Goal: Transaction & Acquisition: Register for event/course

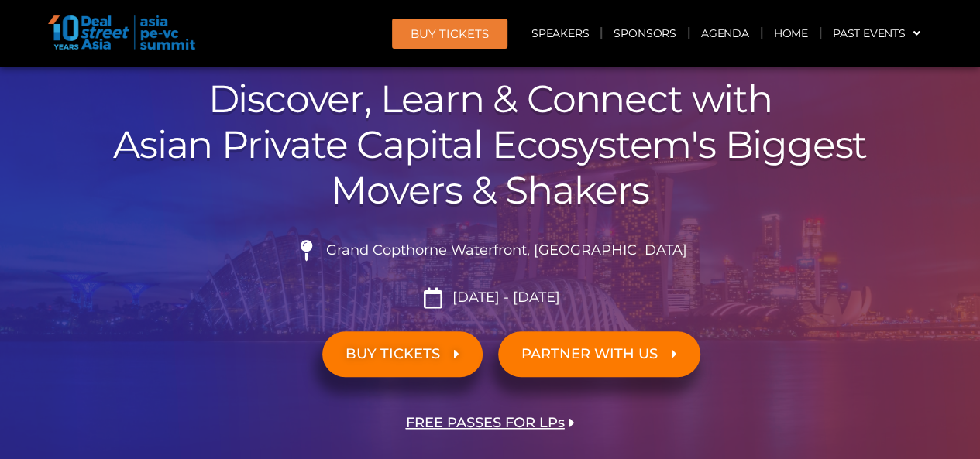
scroll to position [258, 0]
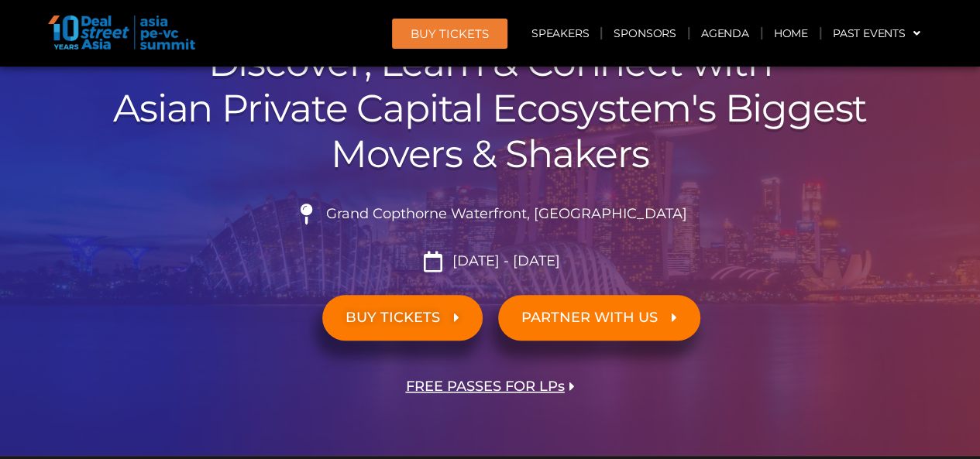
click at [555, 386] on span "FREE PASSES FOR LPs" at bounding box center [485, 386] width 159 height 15
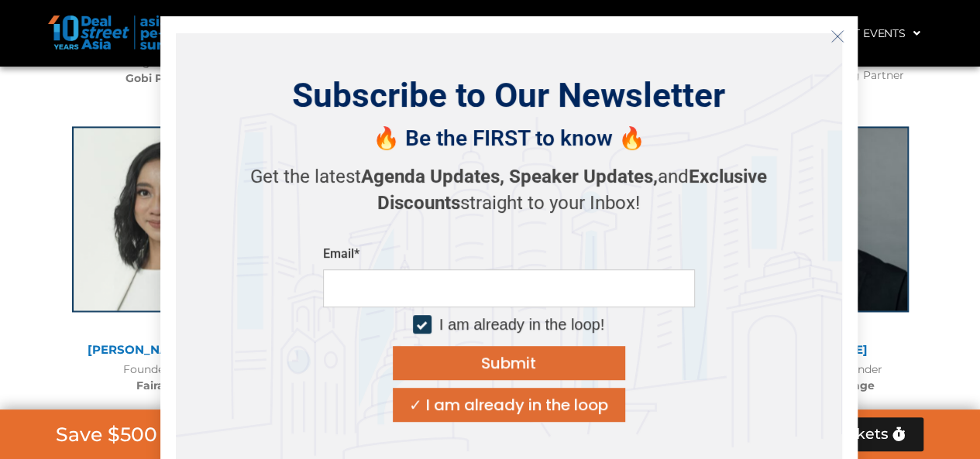
scroll to position [7285, 0]
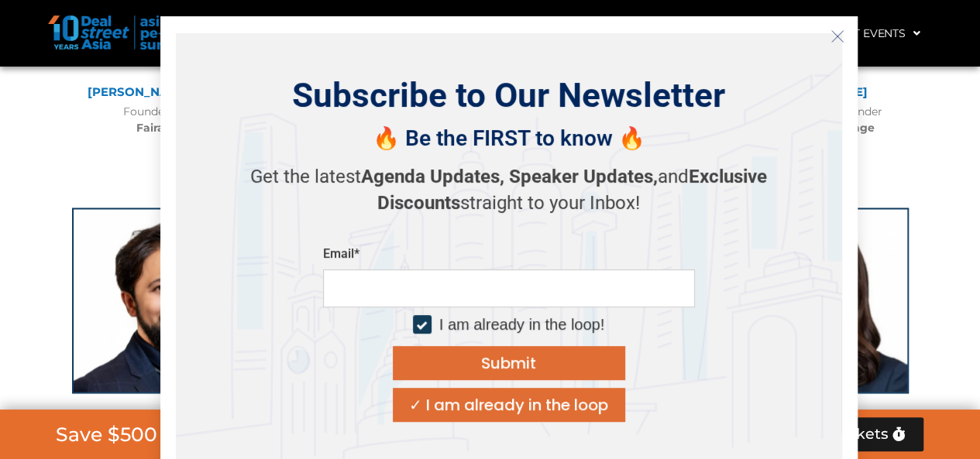
click at [834, 35] on icon "Close" at bounding box center [837, 36] width 14 height 14
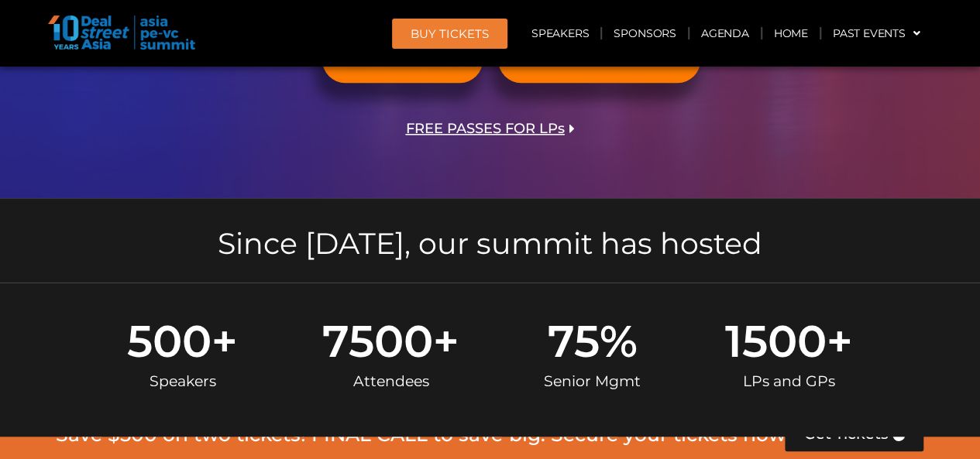
scroll to position [258, 0]
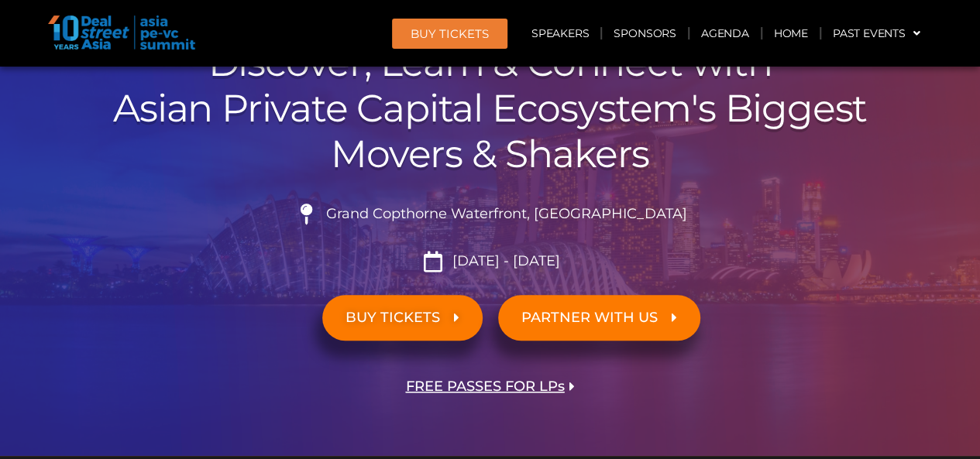
click at [424, 314] on span "BUY TICKETS" at bounding box center [392, 318] width 94 height 15
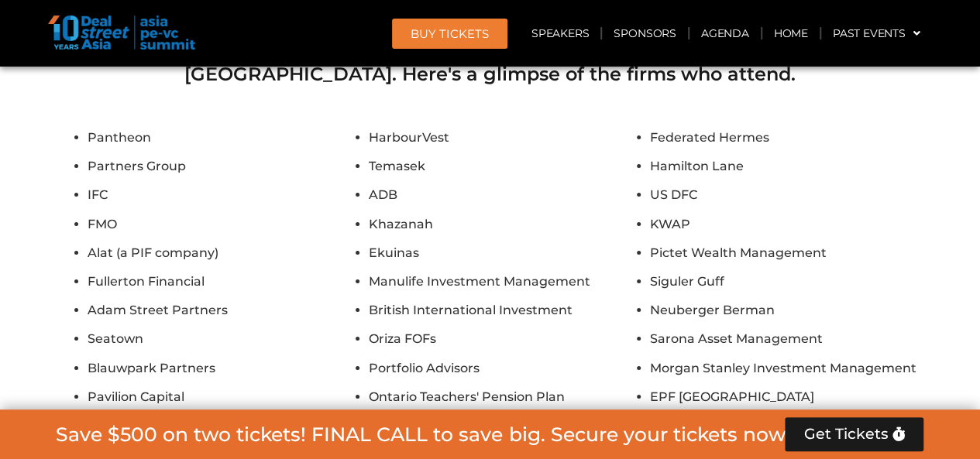
scroll to position [8773, 0]
